Goal: Task Accomplishment & Management: Complete application form

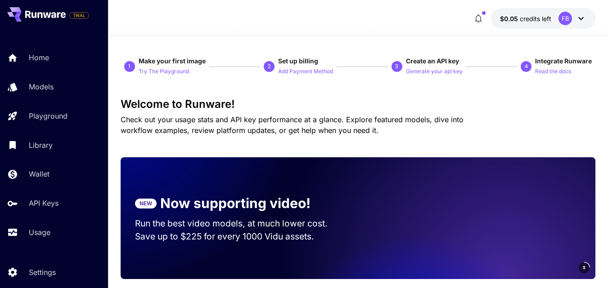
click at [386, 27] on div at bounding box center [358, 31] width 500 height 11
click at [580, 12] on div "FB" at bounding box center [572, 18] width 28 height 13
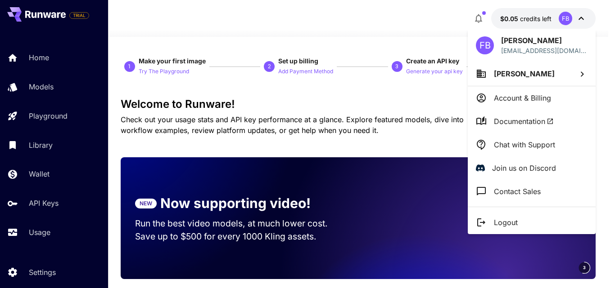
click at [391, 41] on div at bounding box center [307, 144] width 615 height 288
